Goal: Use online tool/utility: Utilize a website feature to perform a specific function

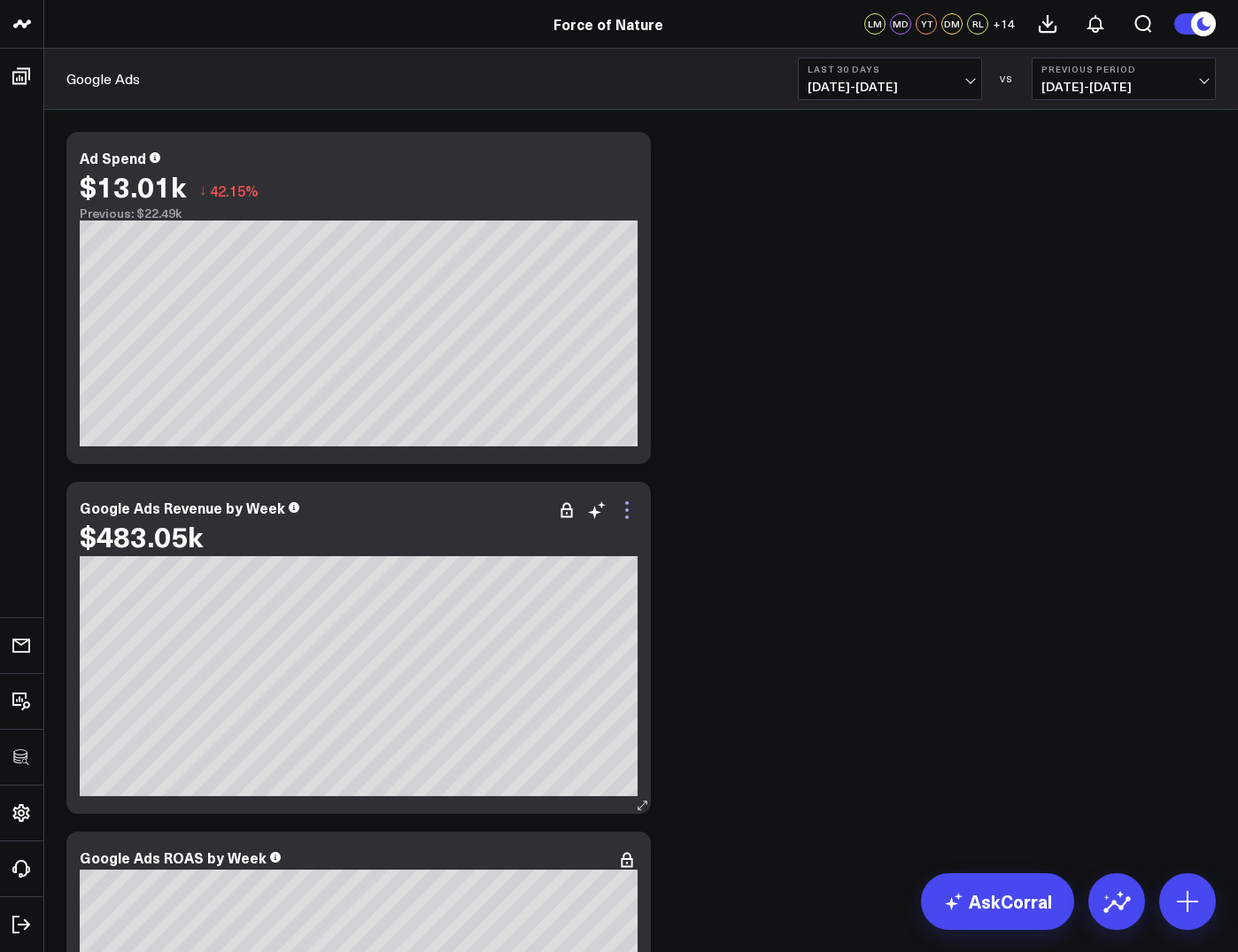
click at [626, 517] on icon at bounding box center [627, 518] width 4 height 4
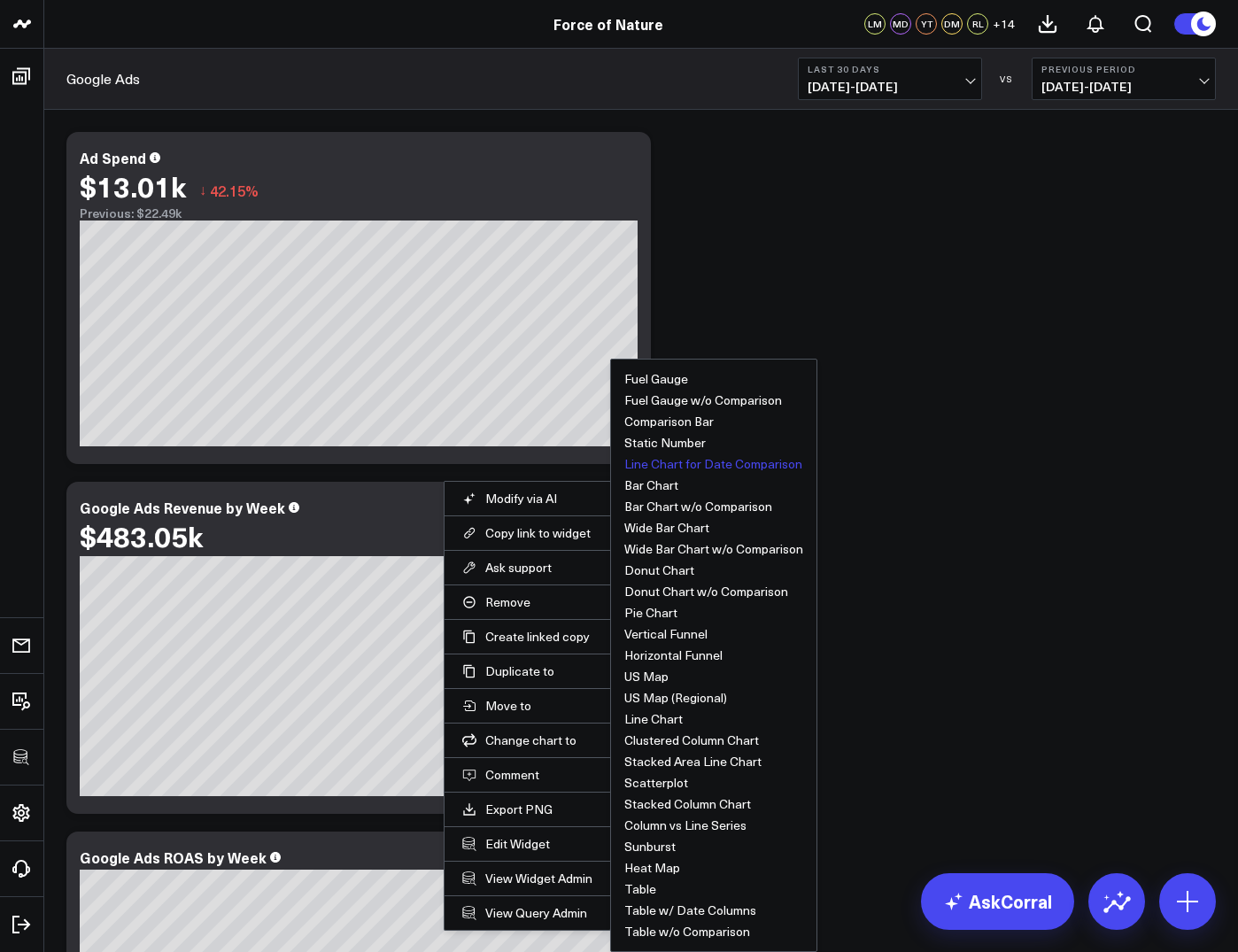
click at [655, 494] on ul "Fuel Gauge Fuel Gauge w/o Comparison Comparison Bar Static Number Line Chart fo…" at bounding box center [714, 655] width 207 height 594
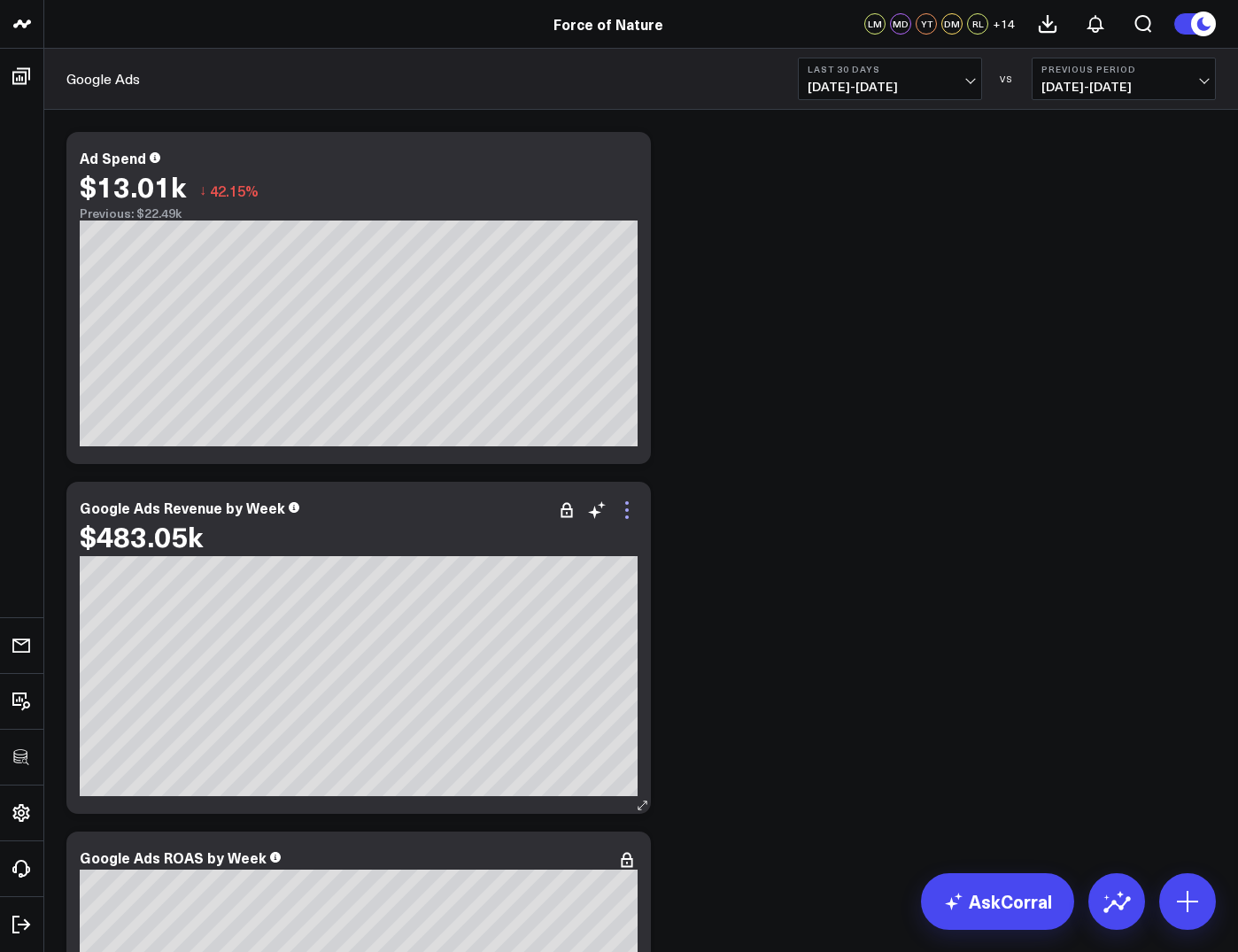
click at [626, 513] on icon at bounding box center [627, 510] width 21 height 21
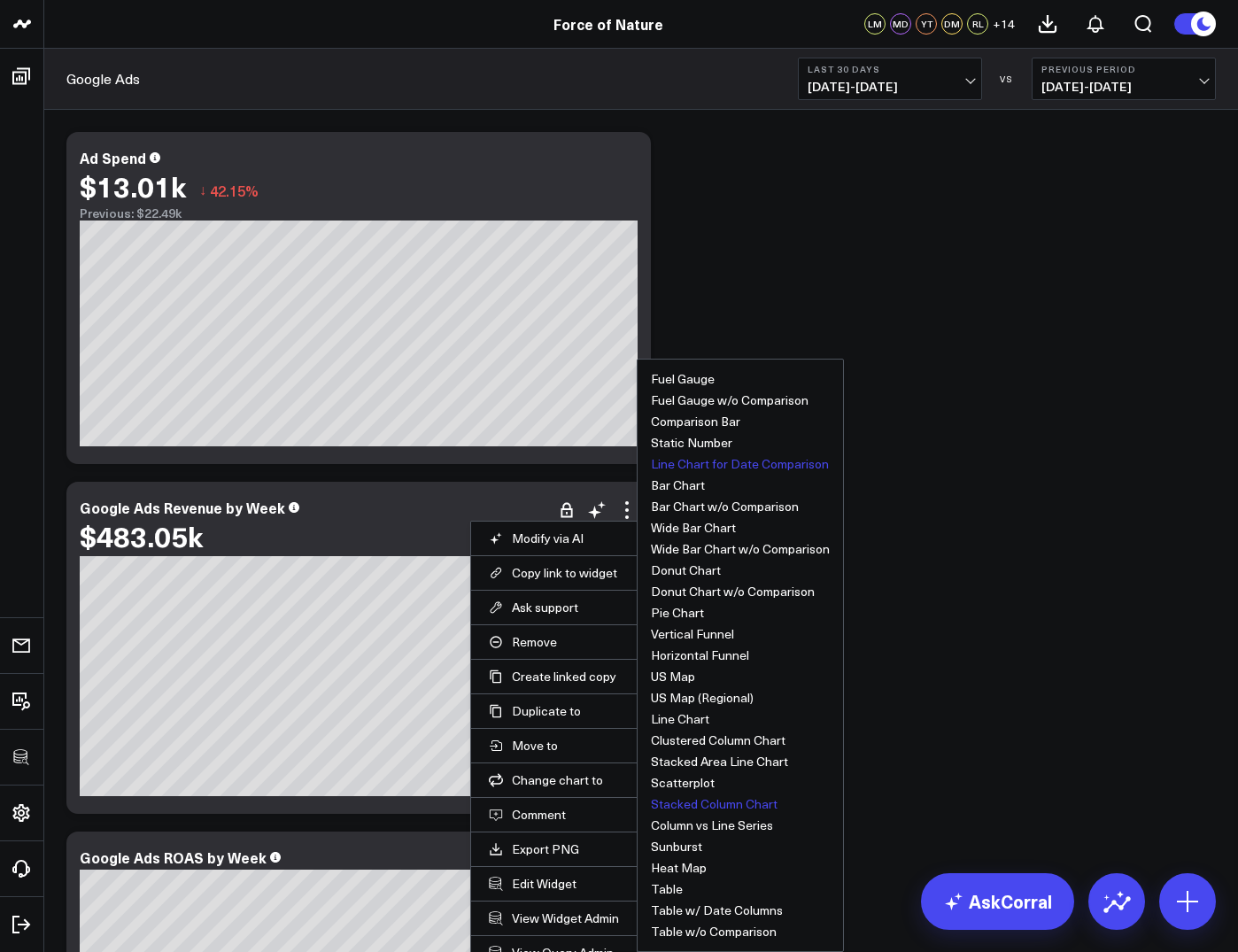
click at [711, 808] on button "Stacked Column Chart" at bounding box center [715, 804] width 127 height 12
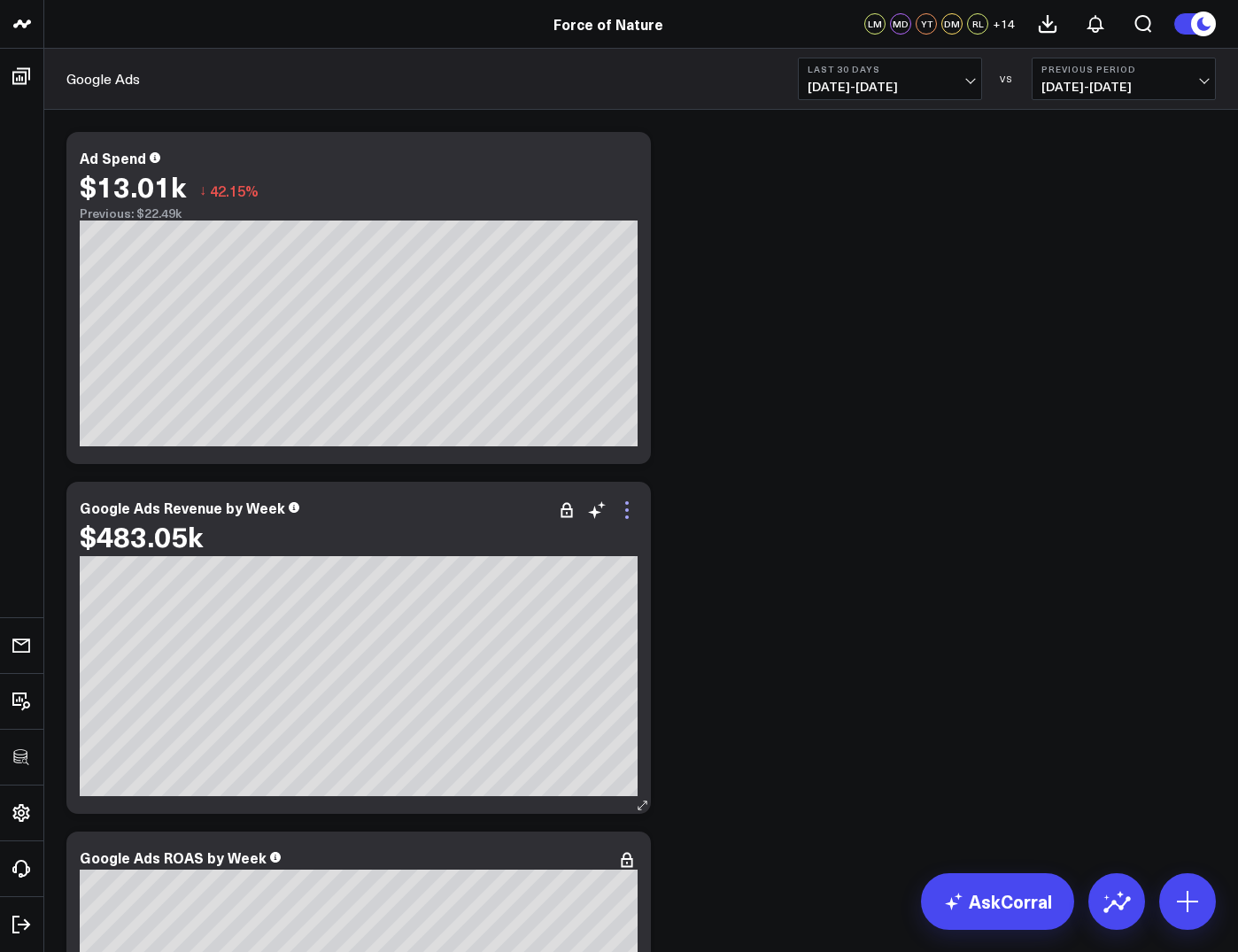
click at [630, 505] on icon at bounding box center [627, 510] width 21 height 21
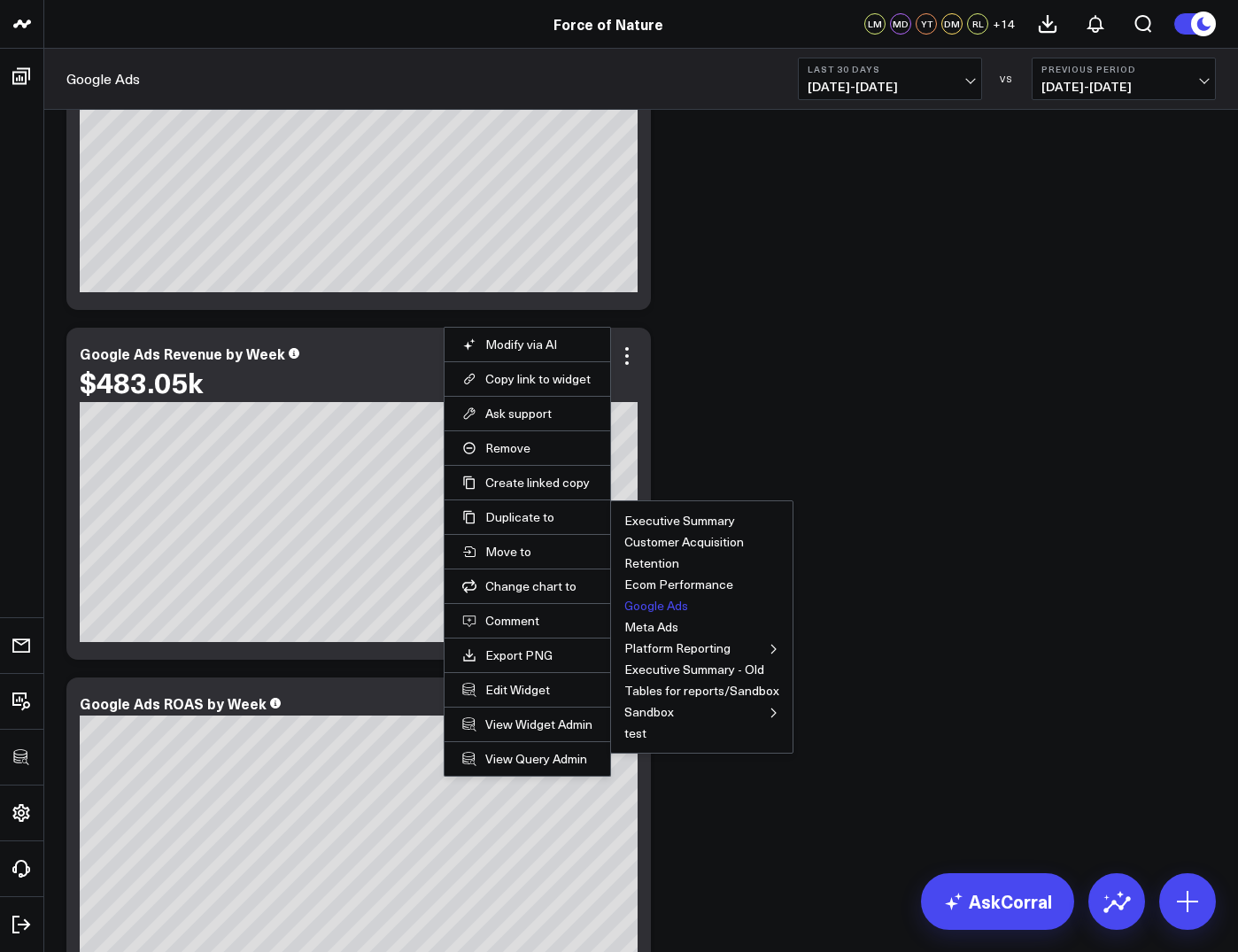
scroll to position [165, 0]
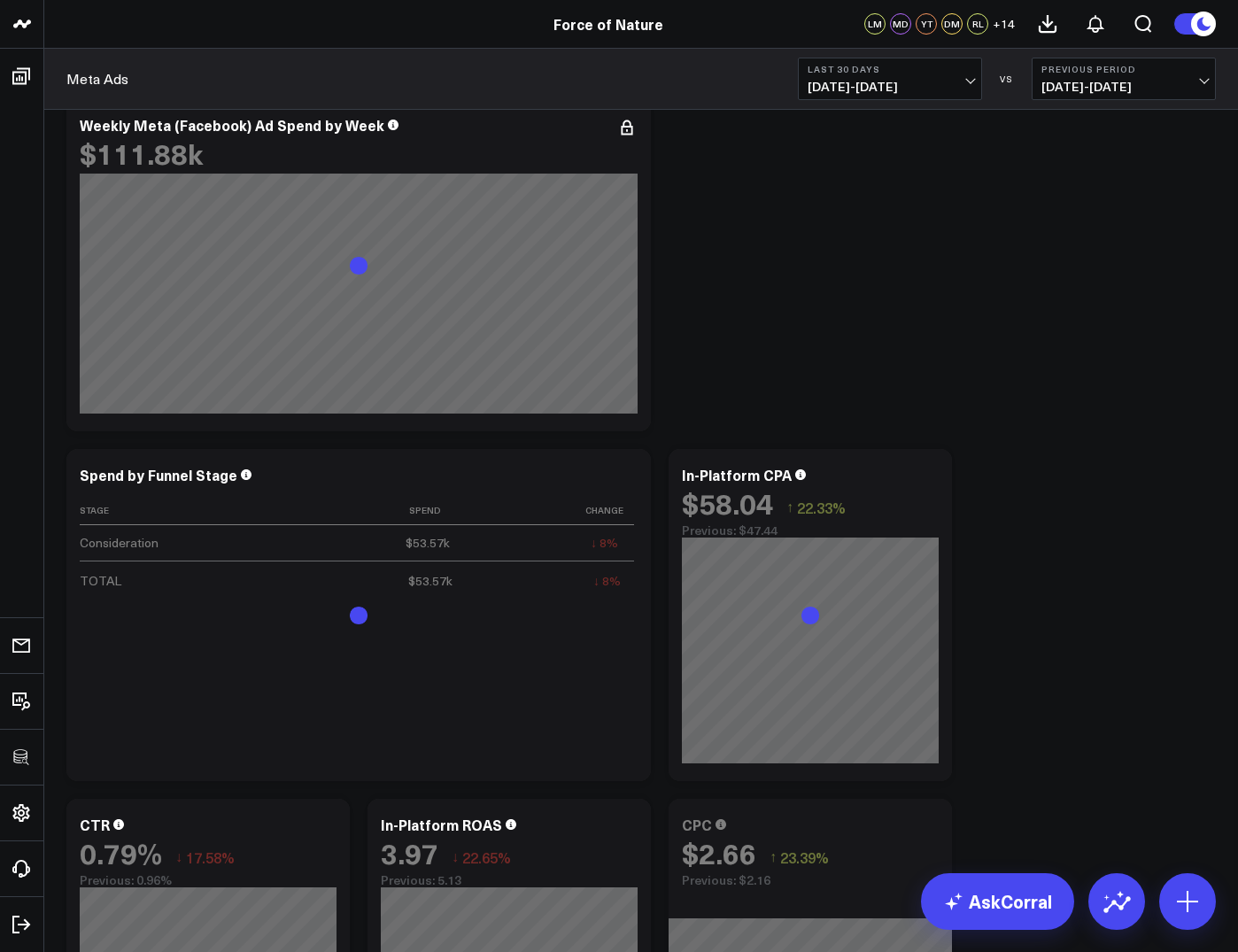
scroll to position [1098, 0]
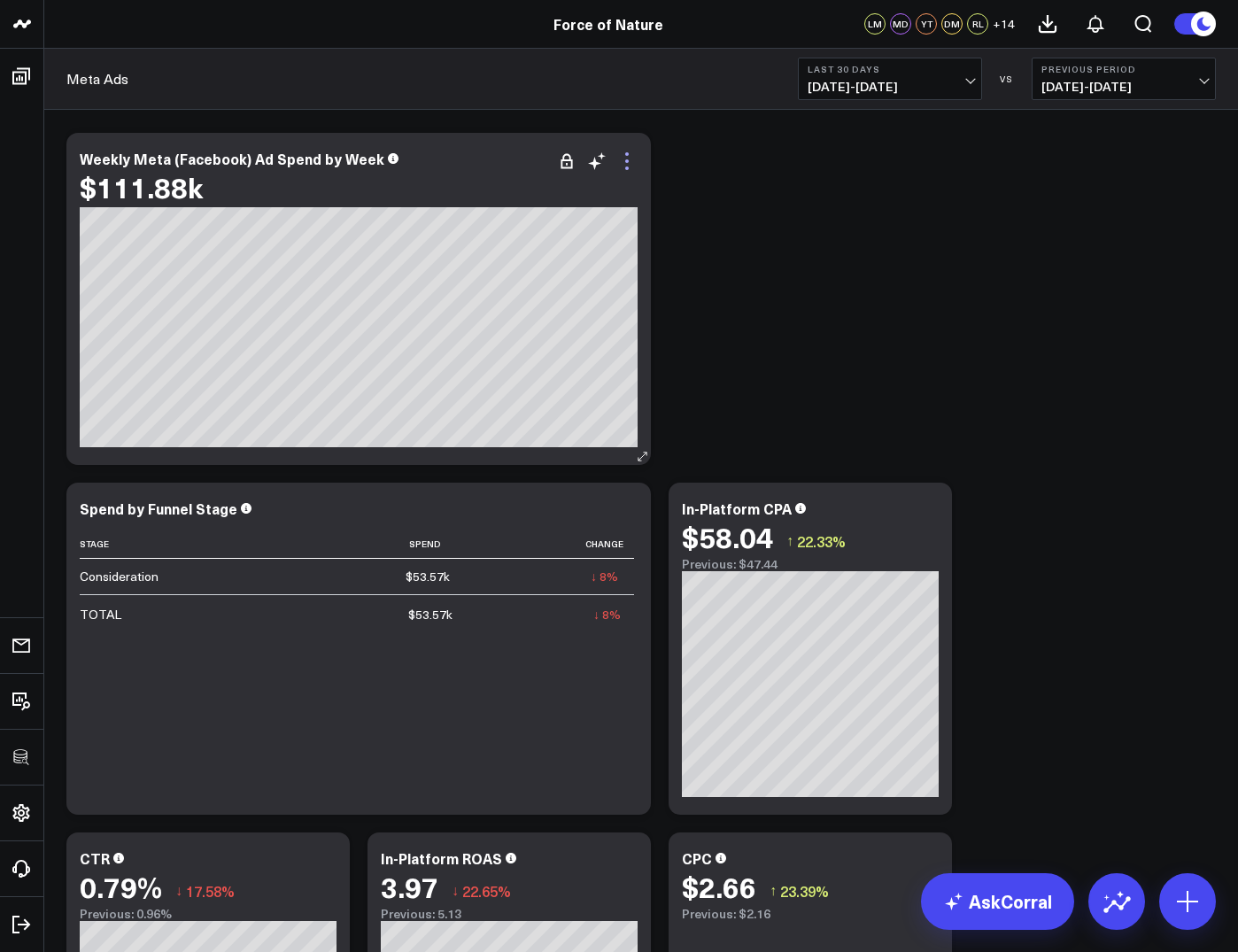
click at [628, 163] on icon at bounding box center [627, 161] width 21 height 21
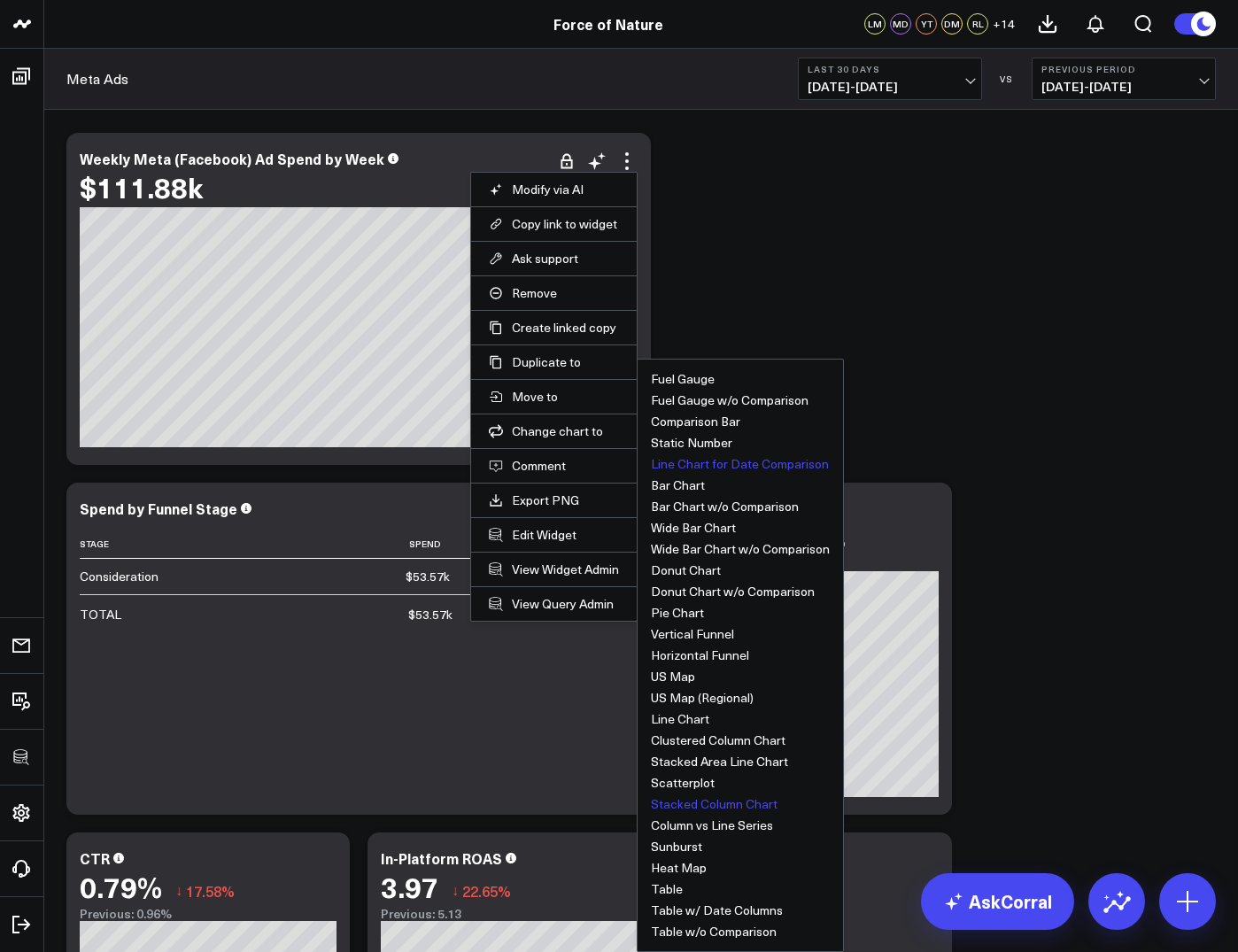
click at [720, 803] on button "Stacked Column Chart" at bounding box center [715, 804] width 127 height 12
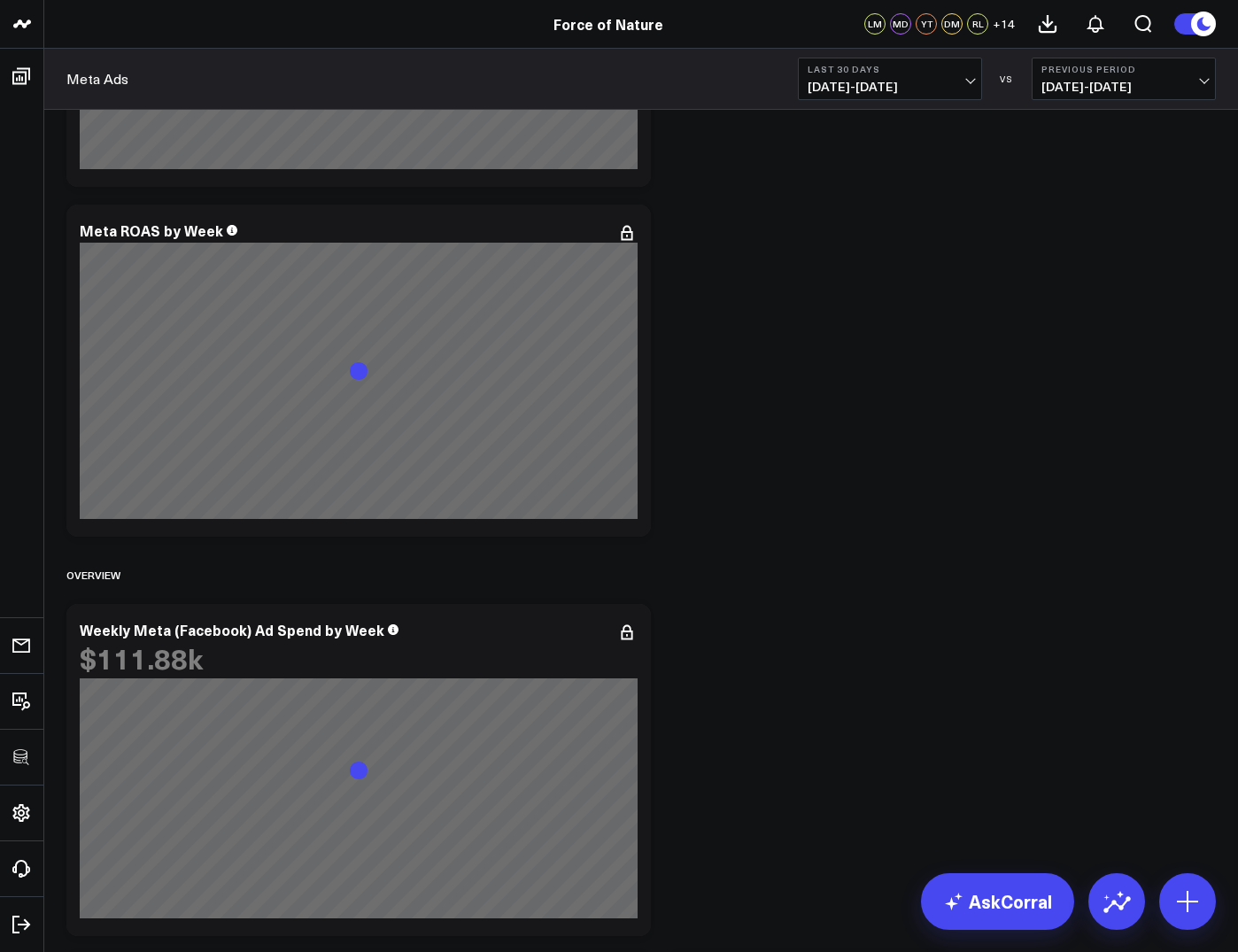
scroll to position [698, 0]
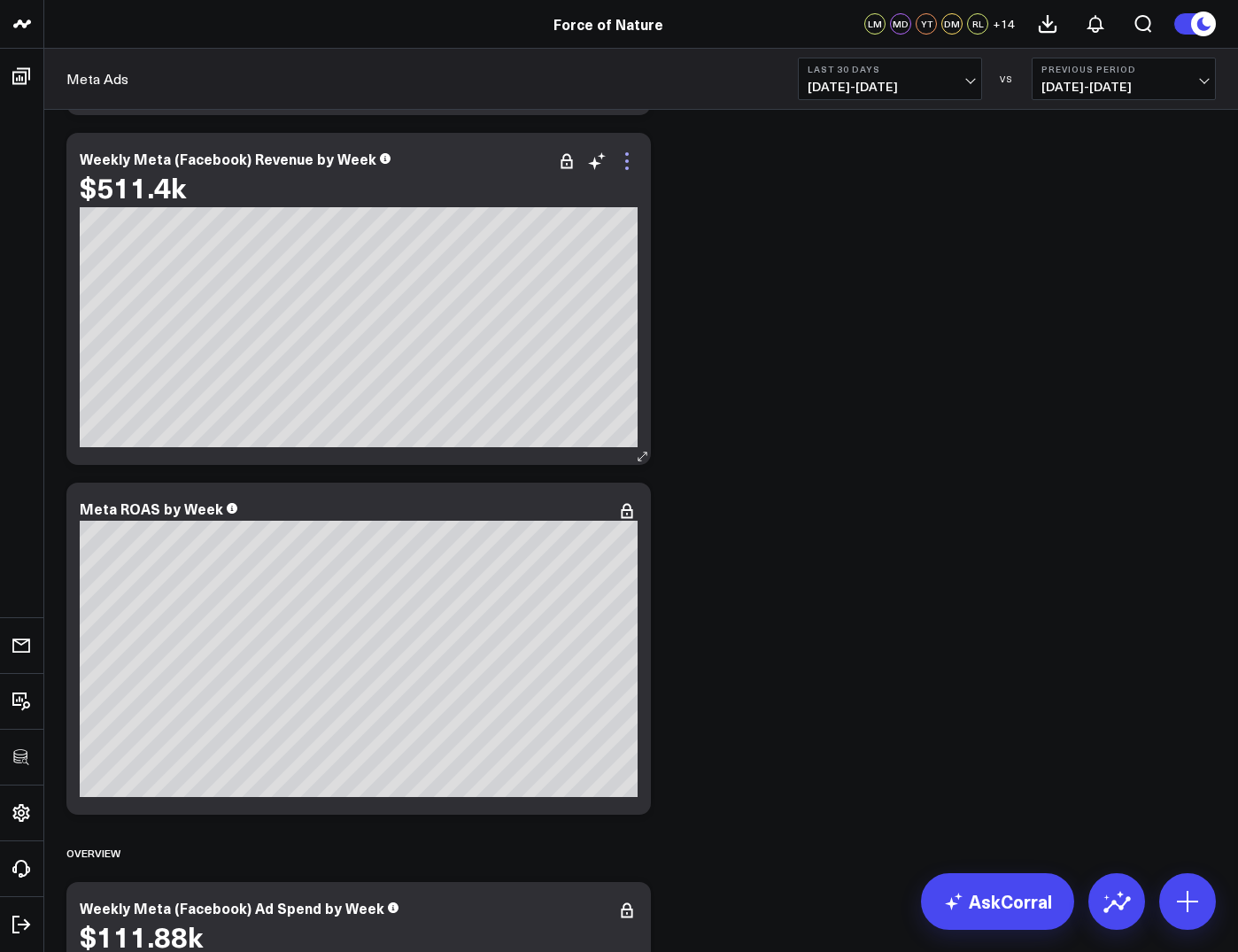
click at [632, 158] on icon at bounding box center [627, 161] width 21 height 21
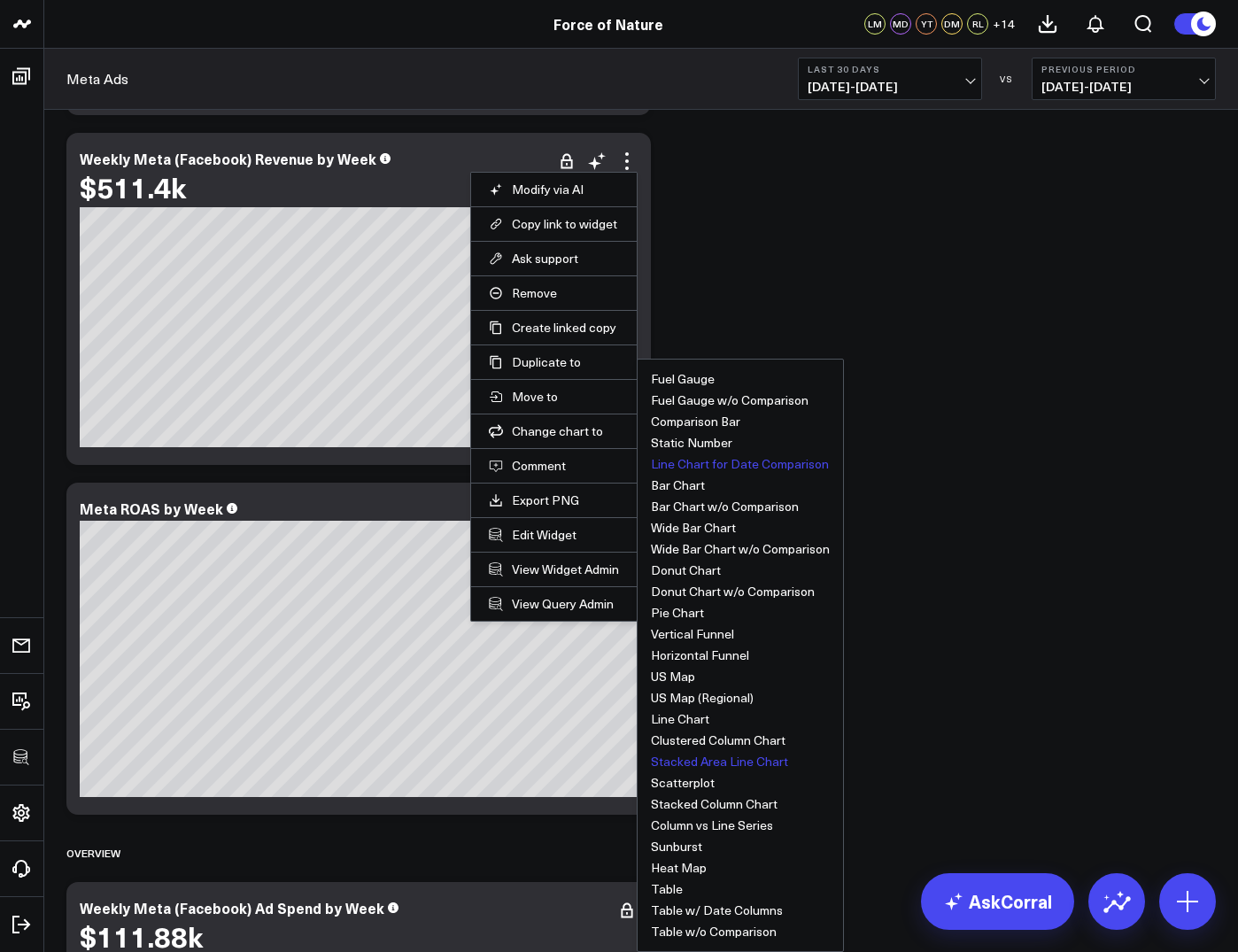
click at [699, 757] on button "Stacked Area Line Chart" at bounding box center [719, 761] width 137 height 12
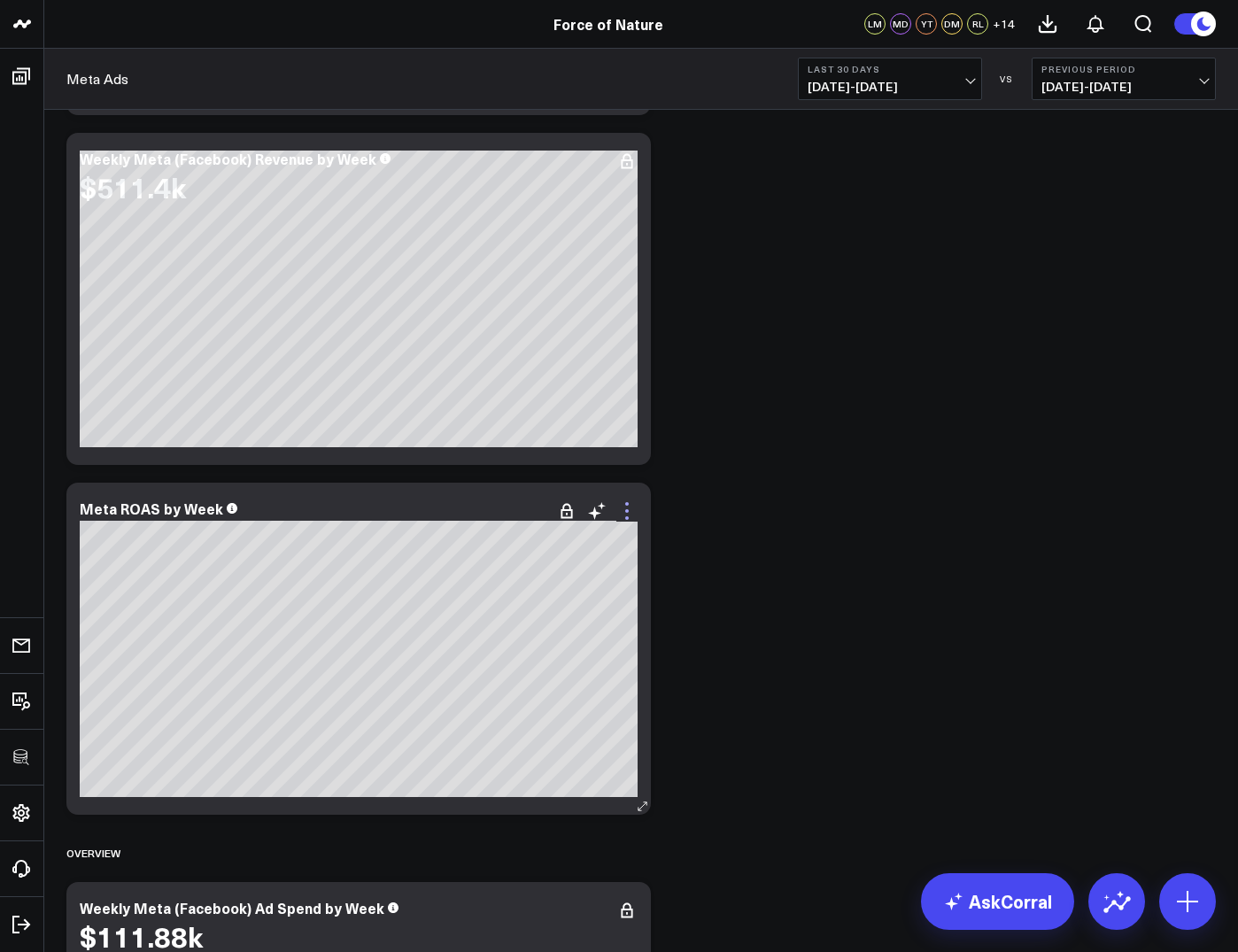
click at [627, 505] on icon at bounding box center [627, 511] width 21 height 21
click at [637, 159] on icon at bounding box center [627, 161] width 21 height 21
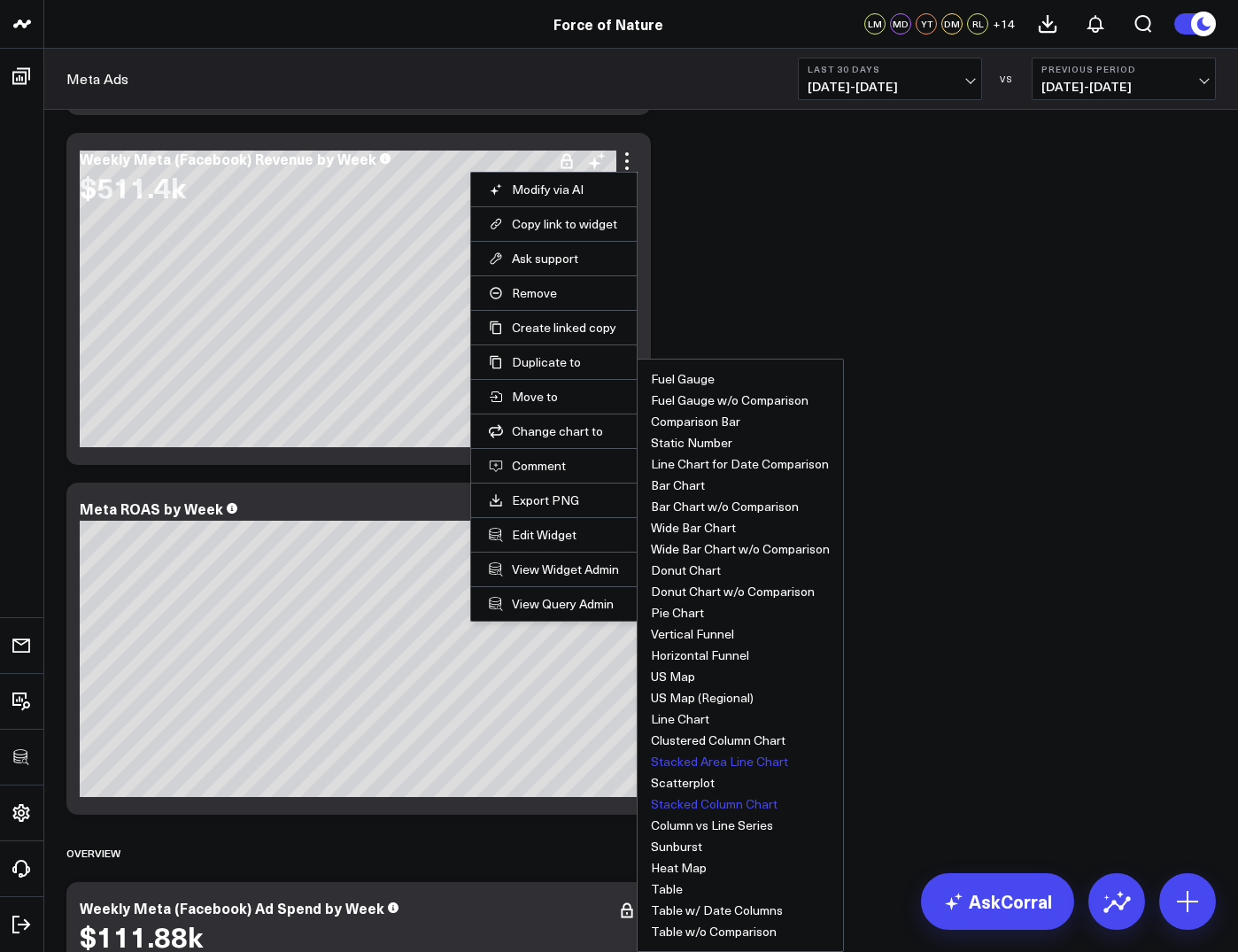
click at [677, 806] on button "Stacked Column Chart" at bounding box center [715, 804] width 127 height 12
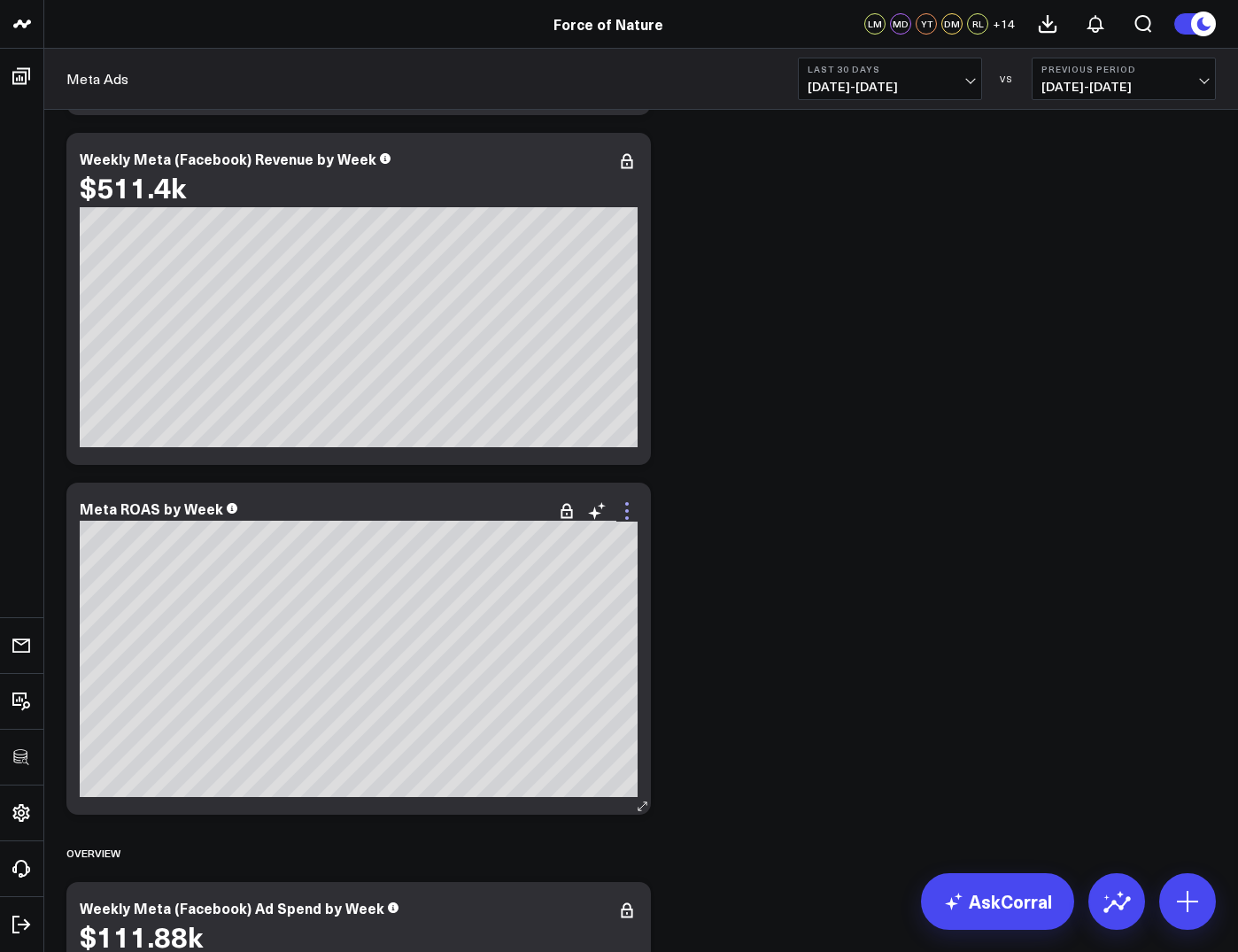
click at [633, 510] on icon at bounding box center [627, 511] width 21 height 21
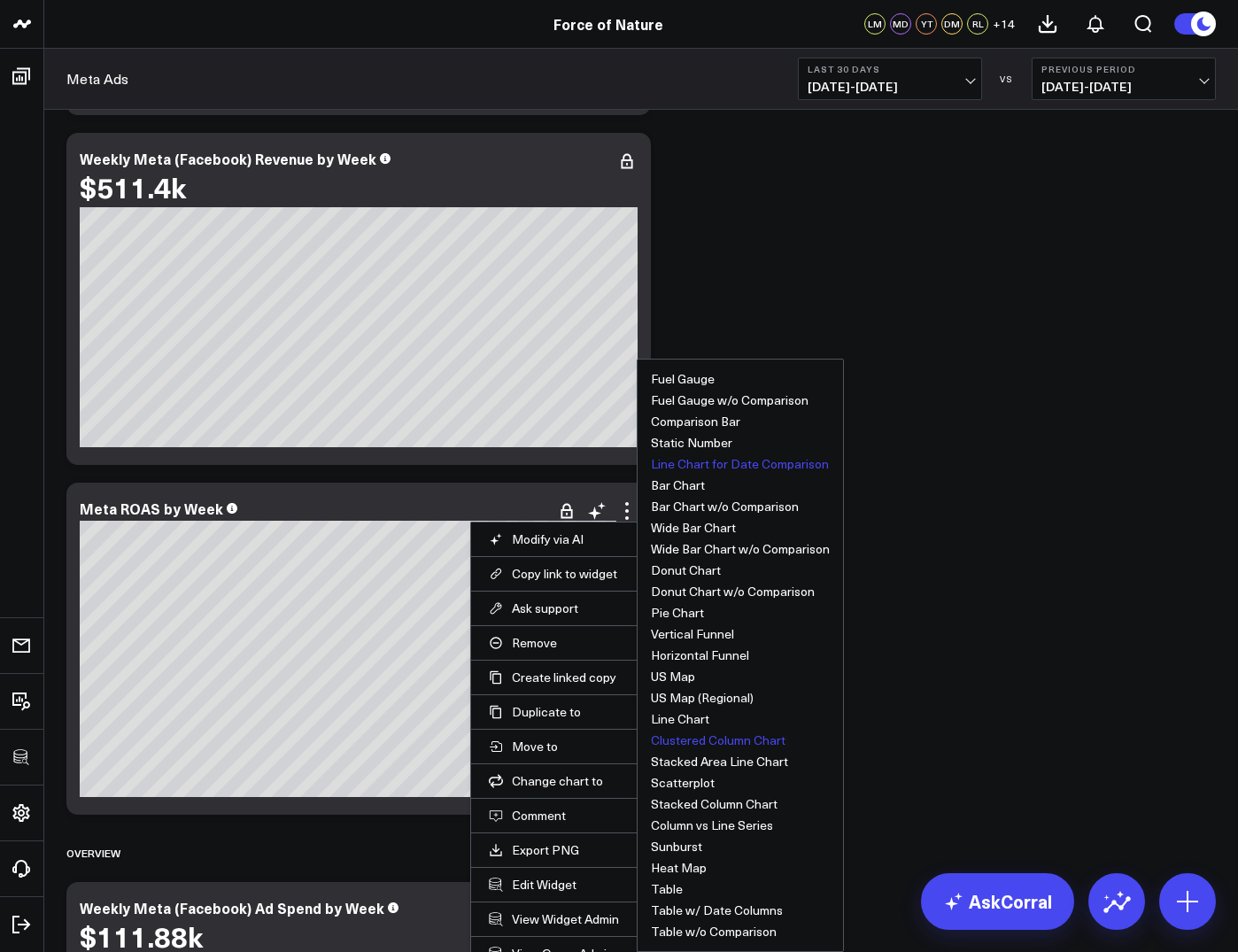
click at [691, 742] on button "Clustered Column Chart" at bounding box center [718, 740] width 134 height 12
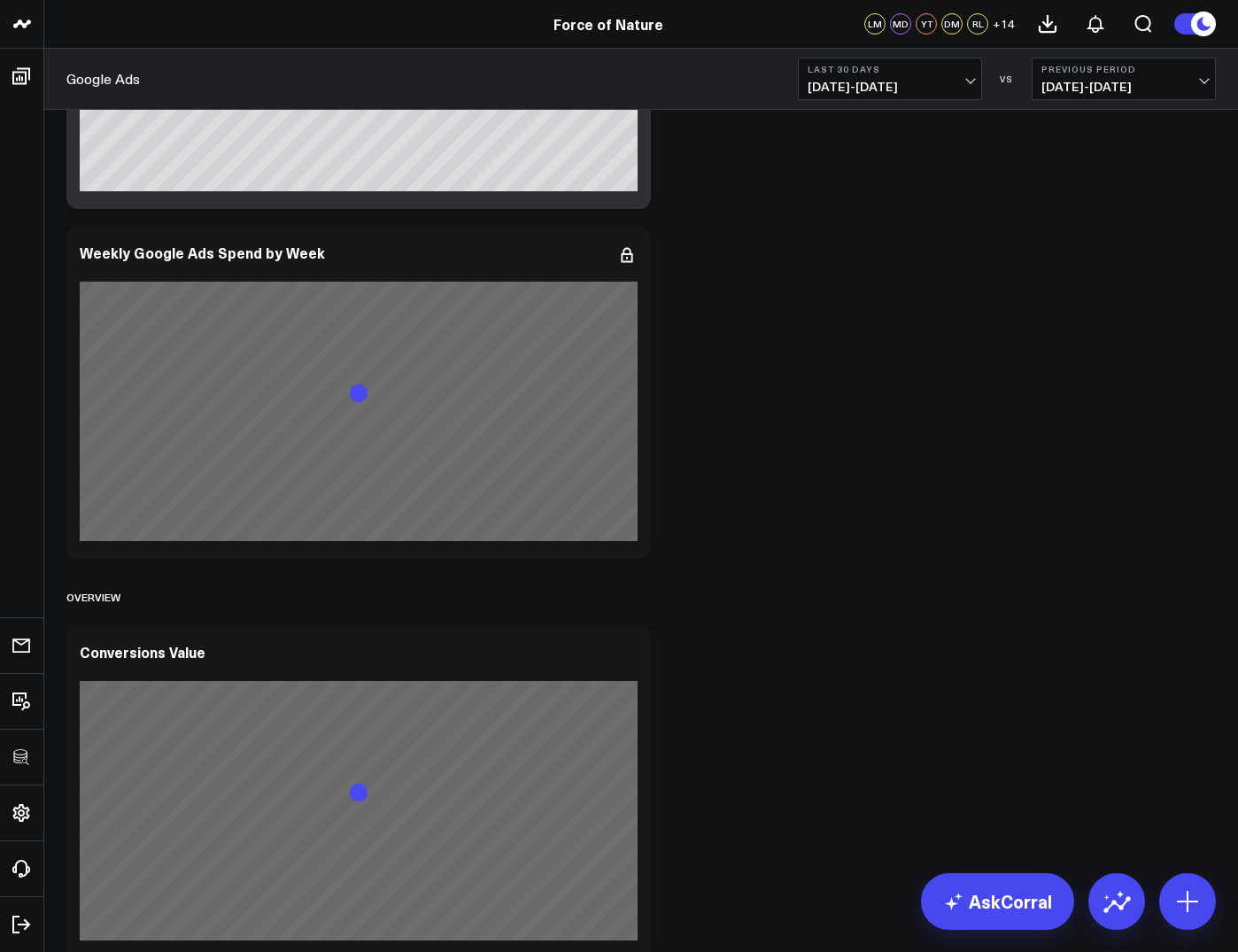
scroll to position [1049, 0]
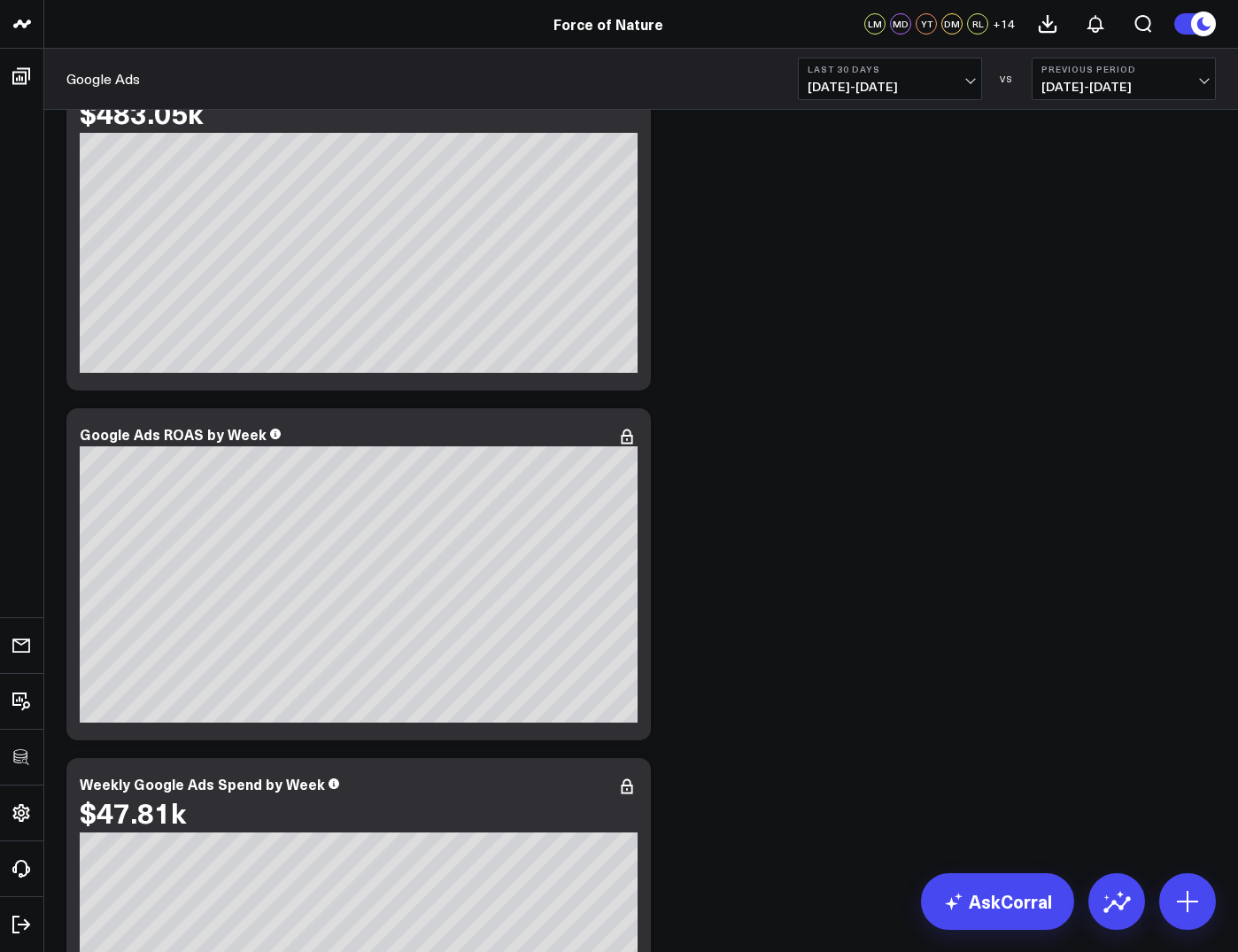
scroll to position [425, 0]
click at [619, 443] on icon at bounding box center [627, 436] width 21 height 21
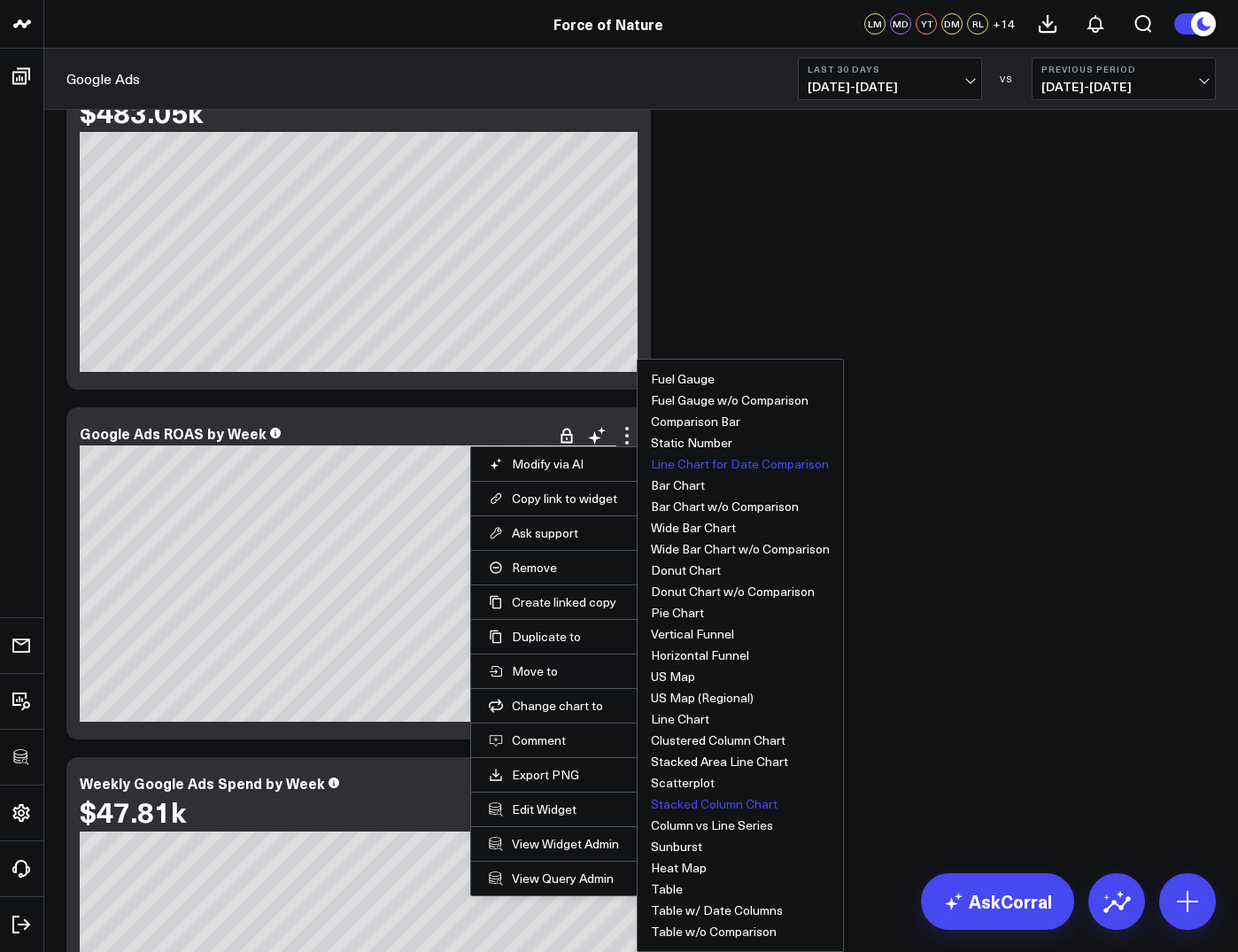
click at [695, 805] on button "Stacked Column Chart" at bounding box center [715, 804] width 127 height 12
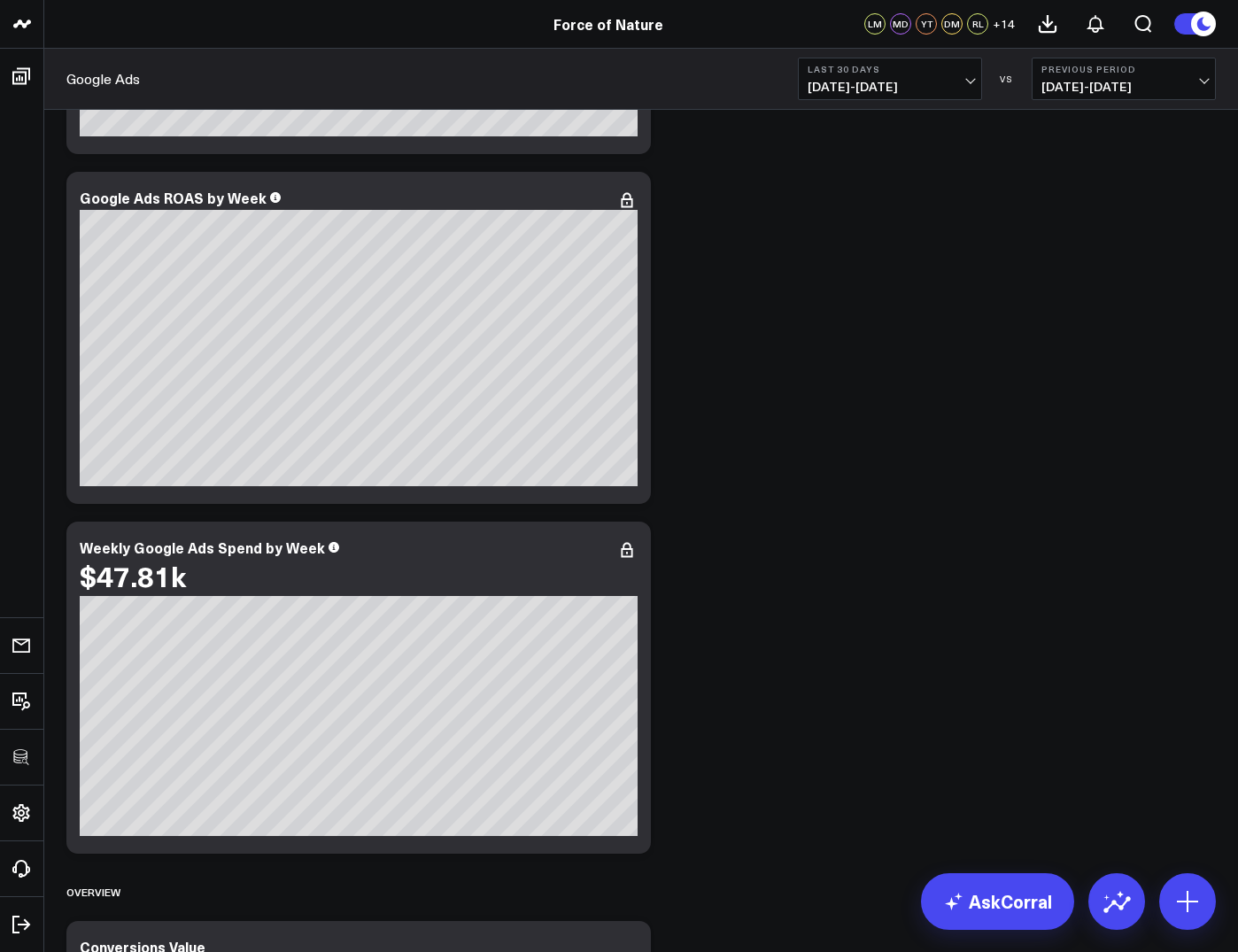
scroll to position [786, 0]
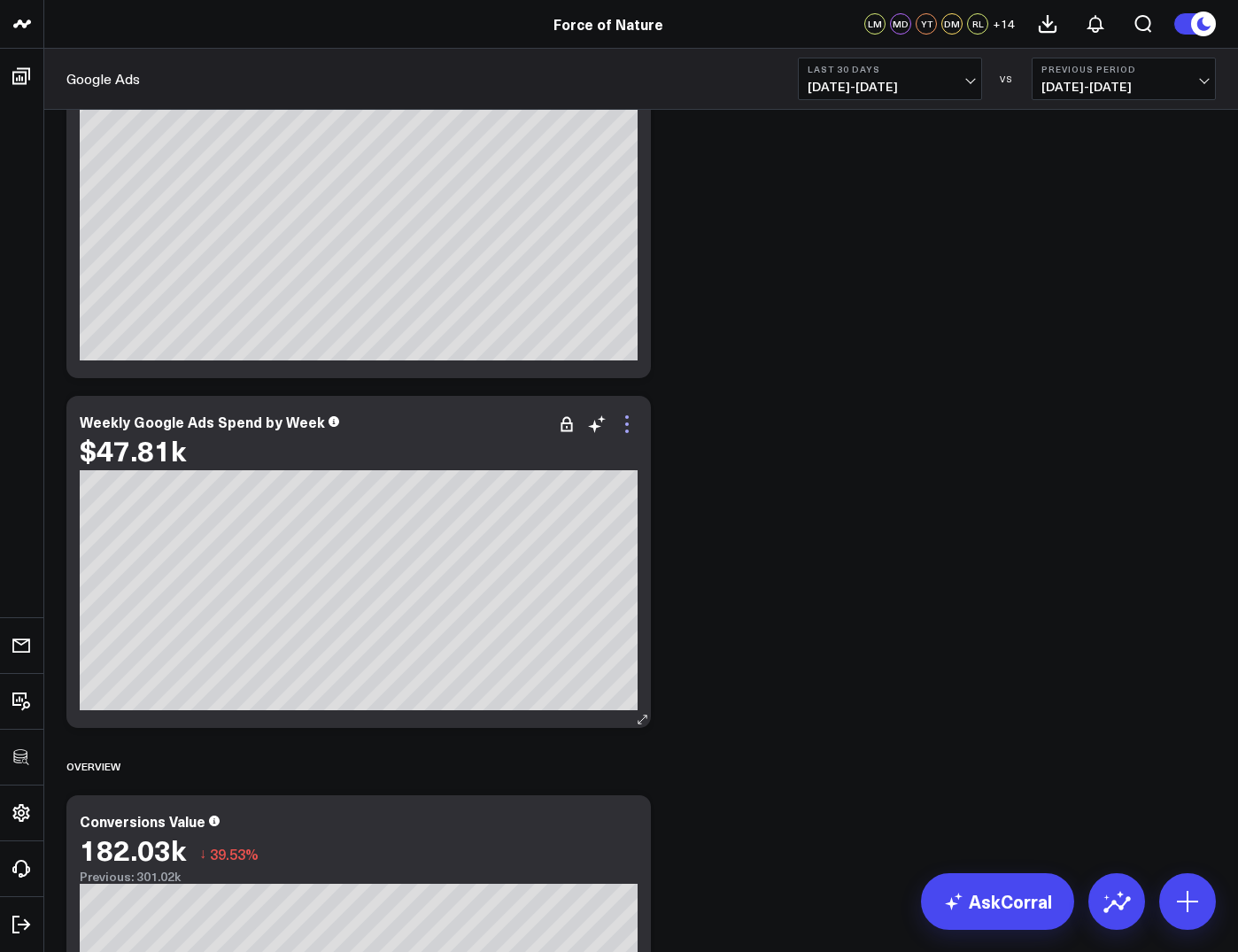
click at [627, 427] on icon at bounding box center [627, 425] width 21 height 21
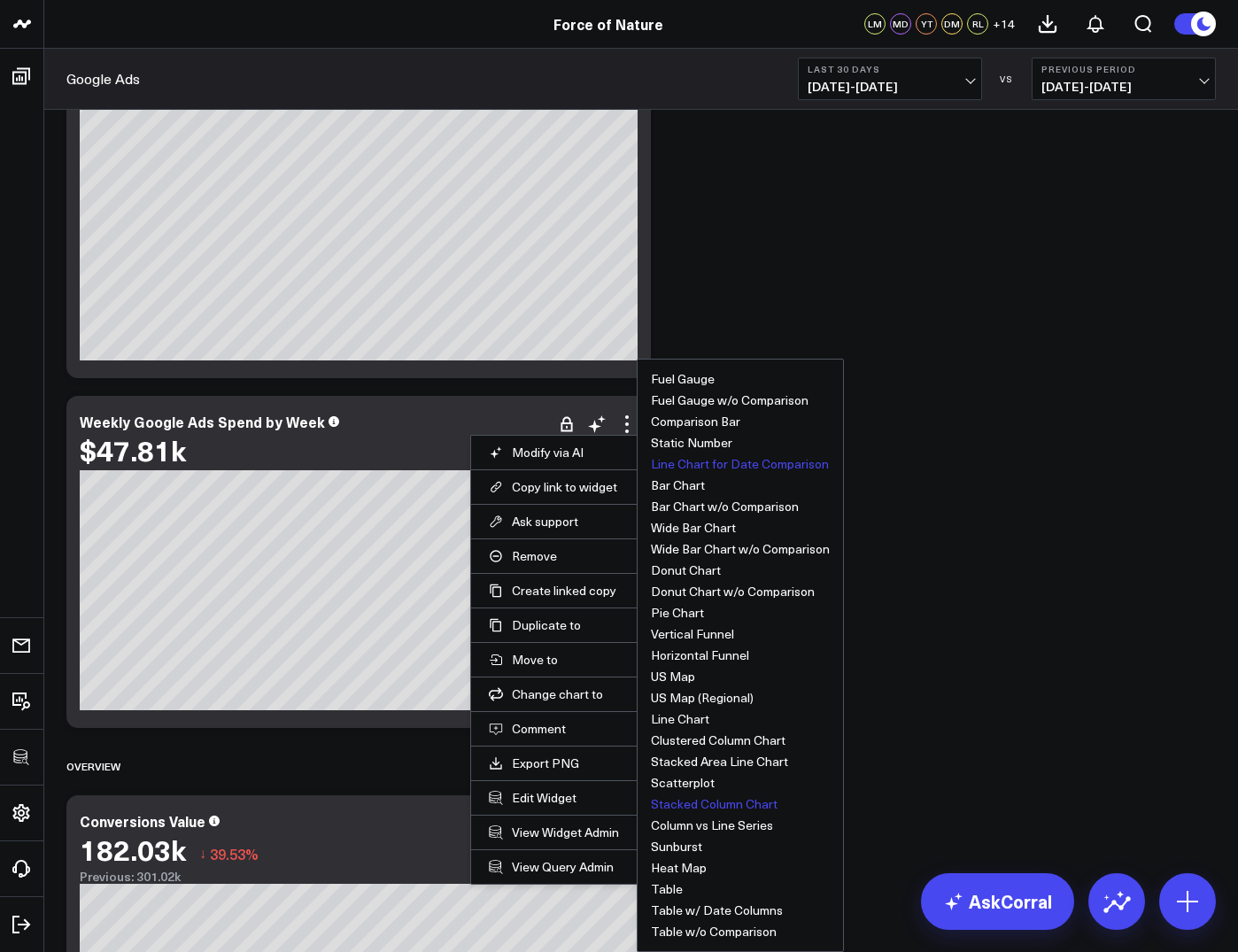
click at [707, 805] on button "Stacked Column Chart" at bounding box center [715, 804] width 127 height 12
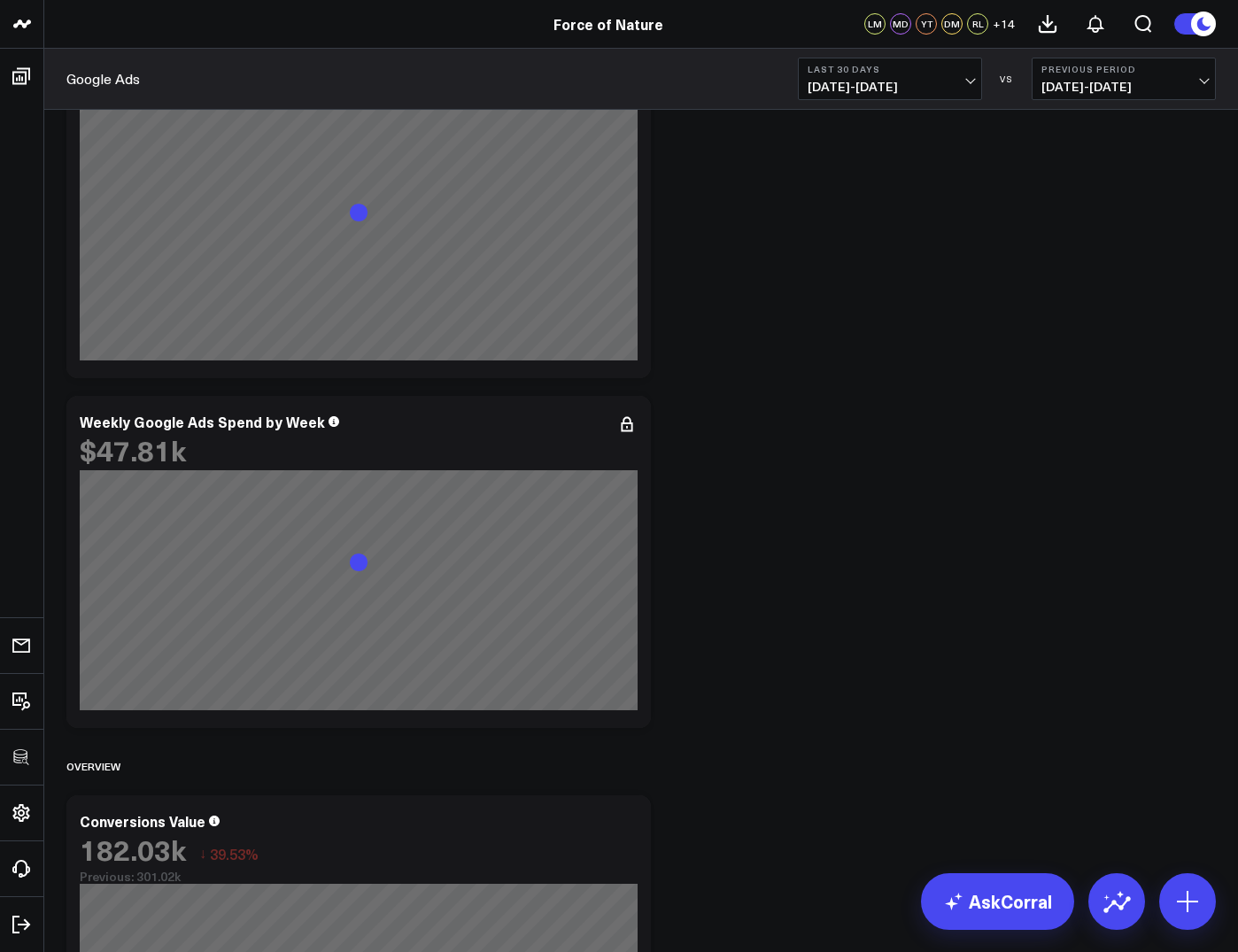
scroll to position [698, 0]
